Goal: Register for event/course

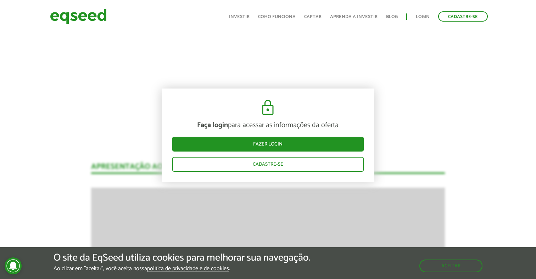
scroll to position [850, 0]
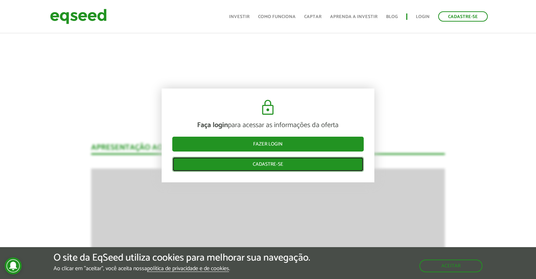
click at [259, 160] on link "Cadastre-se" at bounding box center [267, 164] width 191 height 15
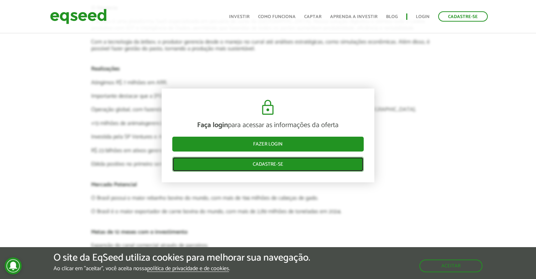
scroll to position [1355, 0]
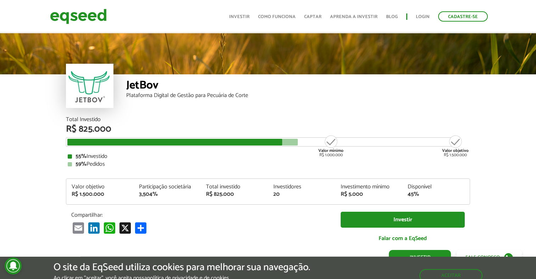
scroll to position [831, 0]
